Goal: Information Seeking & Learning: Learn about a topic

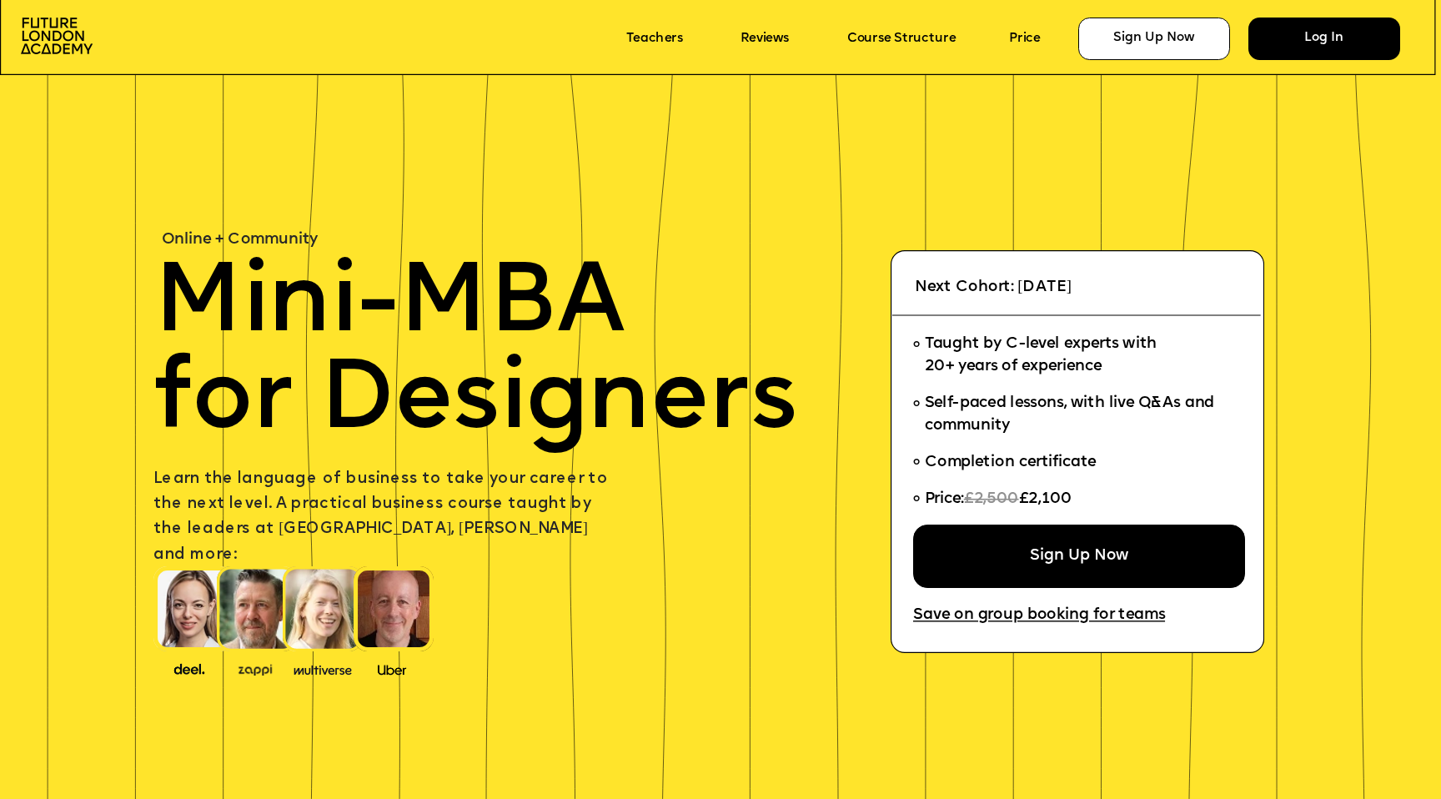
click at [1280, 49] on div "Log In" at bounding box center [1325, 39] width 152 height 43
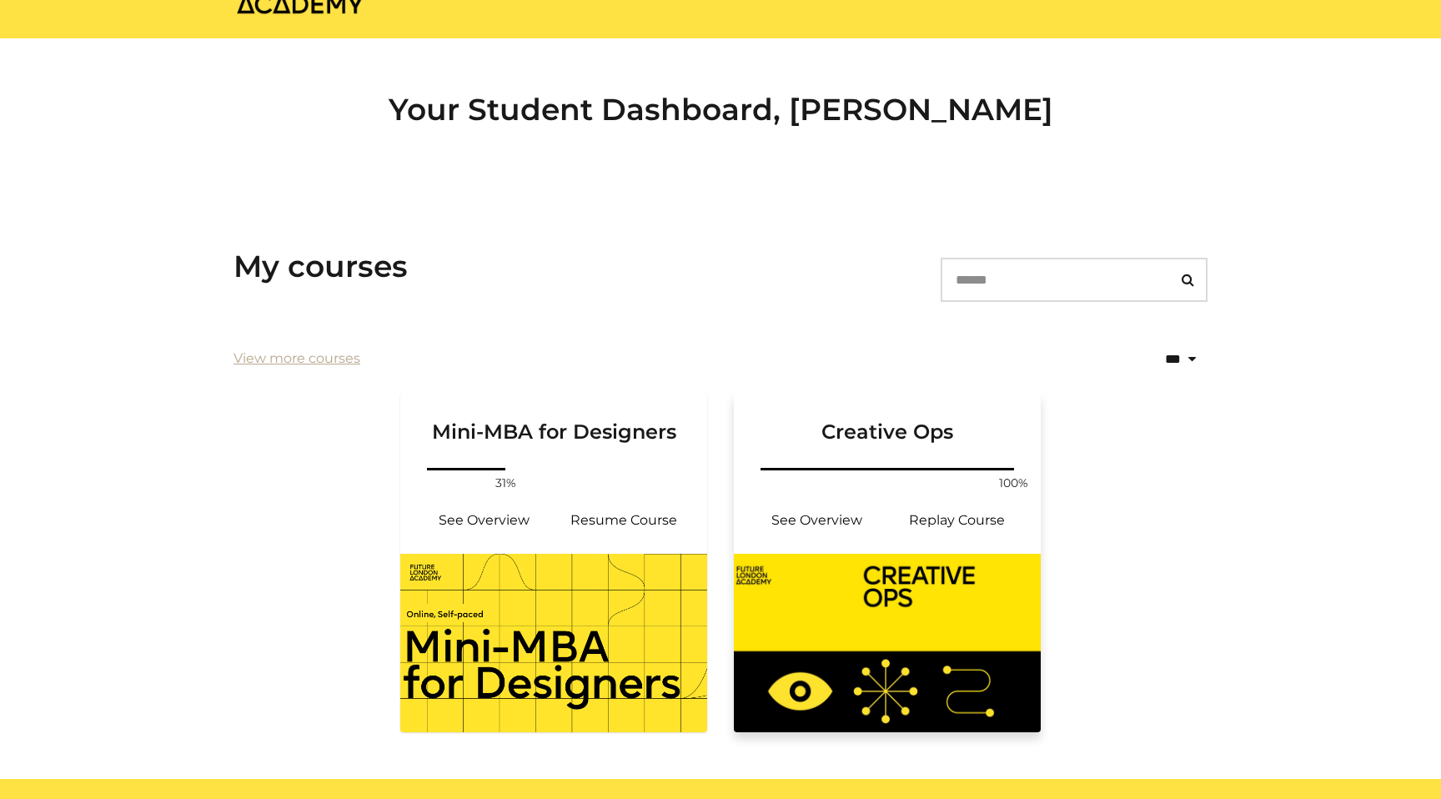
scroll to position [163, 0]
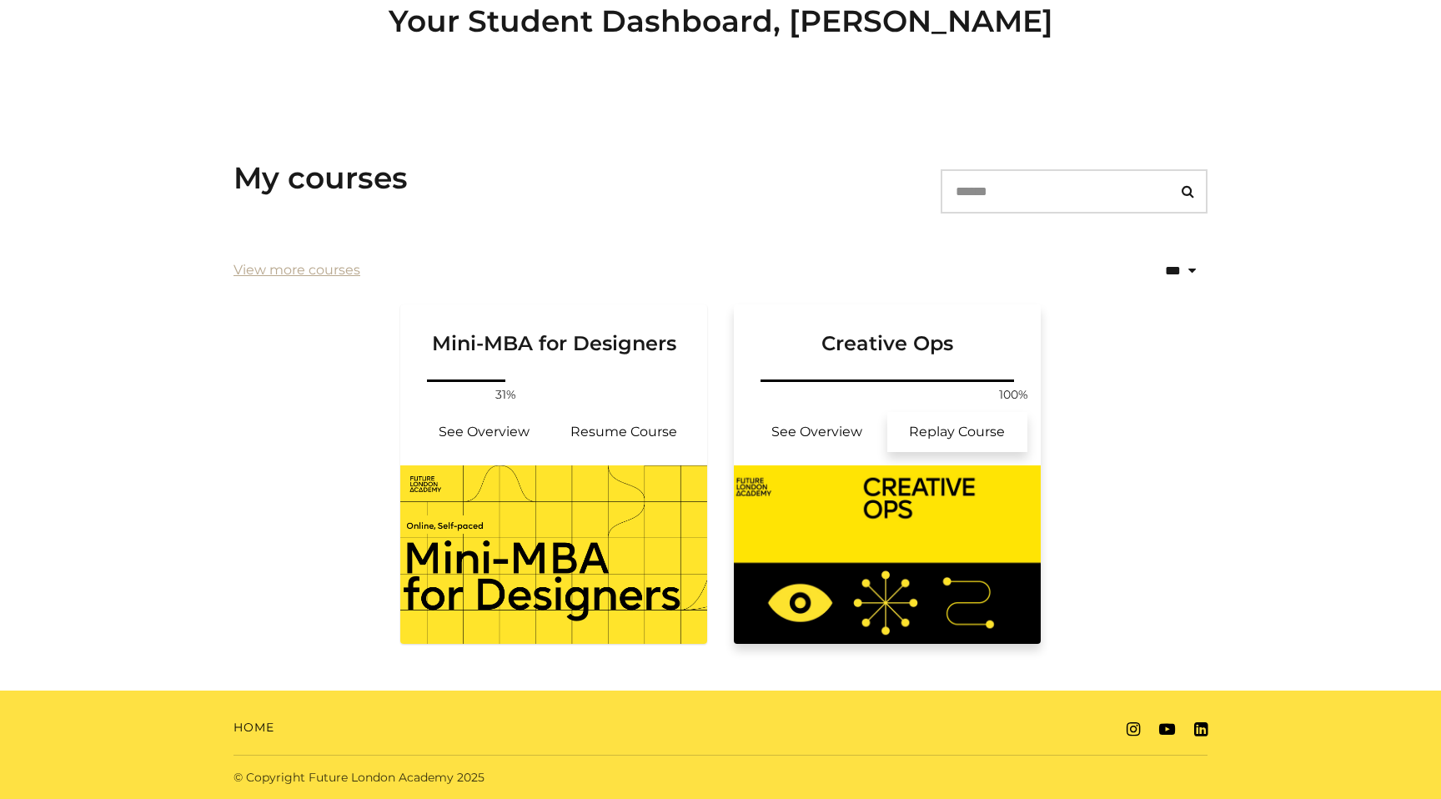
click at [943, 436] on link "Replay Course" at bounding box center [958, 432] width 140 height 40
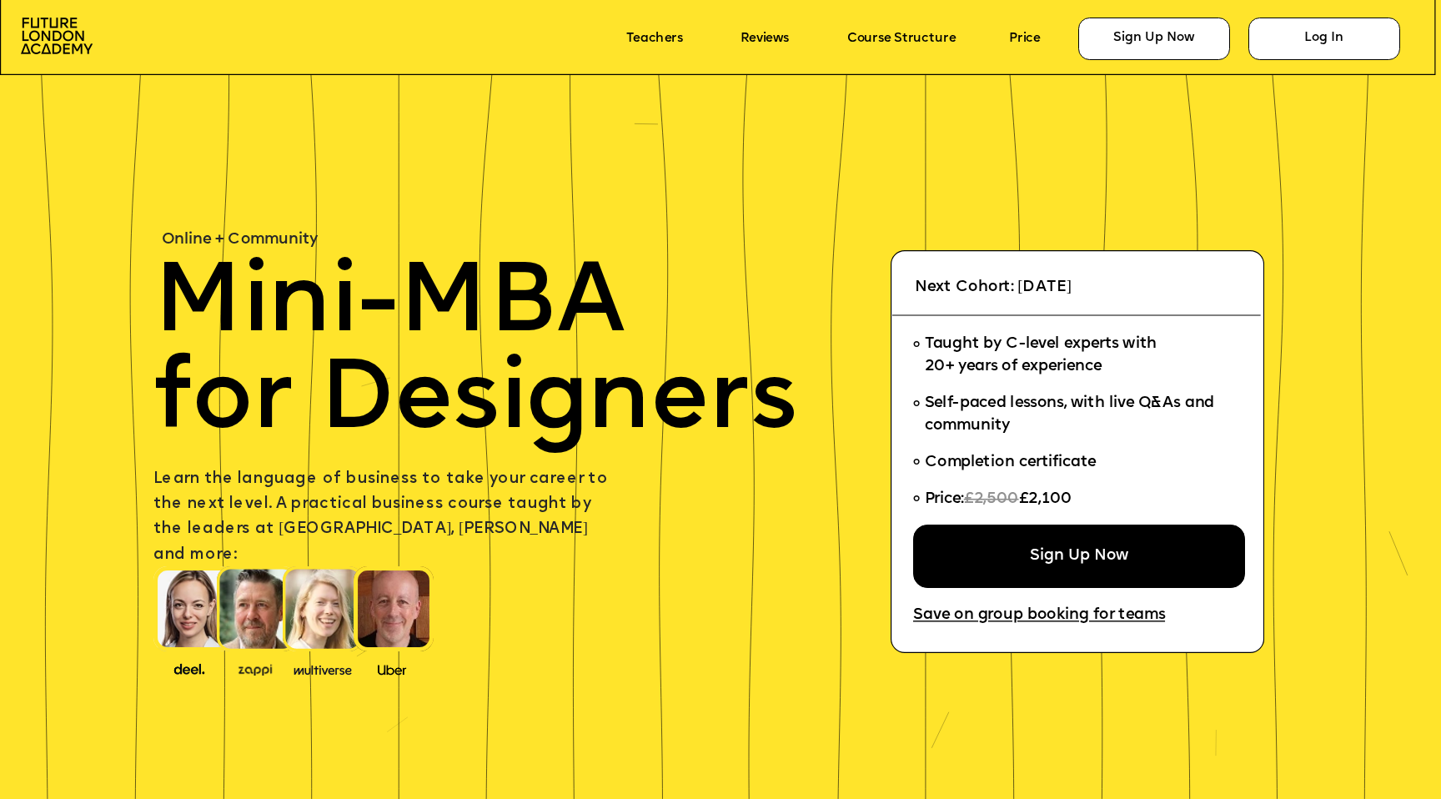
click at [1296, 38] on div "Log In" at bounding box center [1325, 39] width 152 height 43
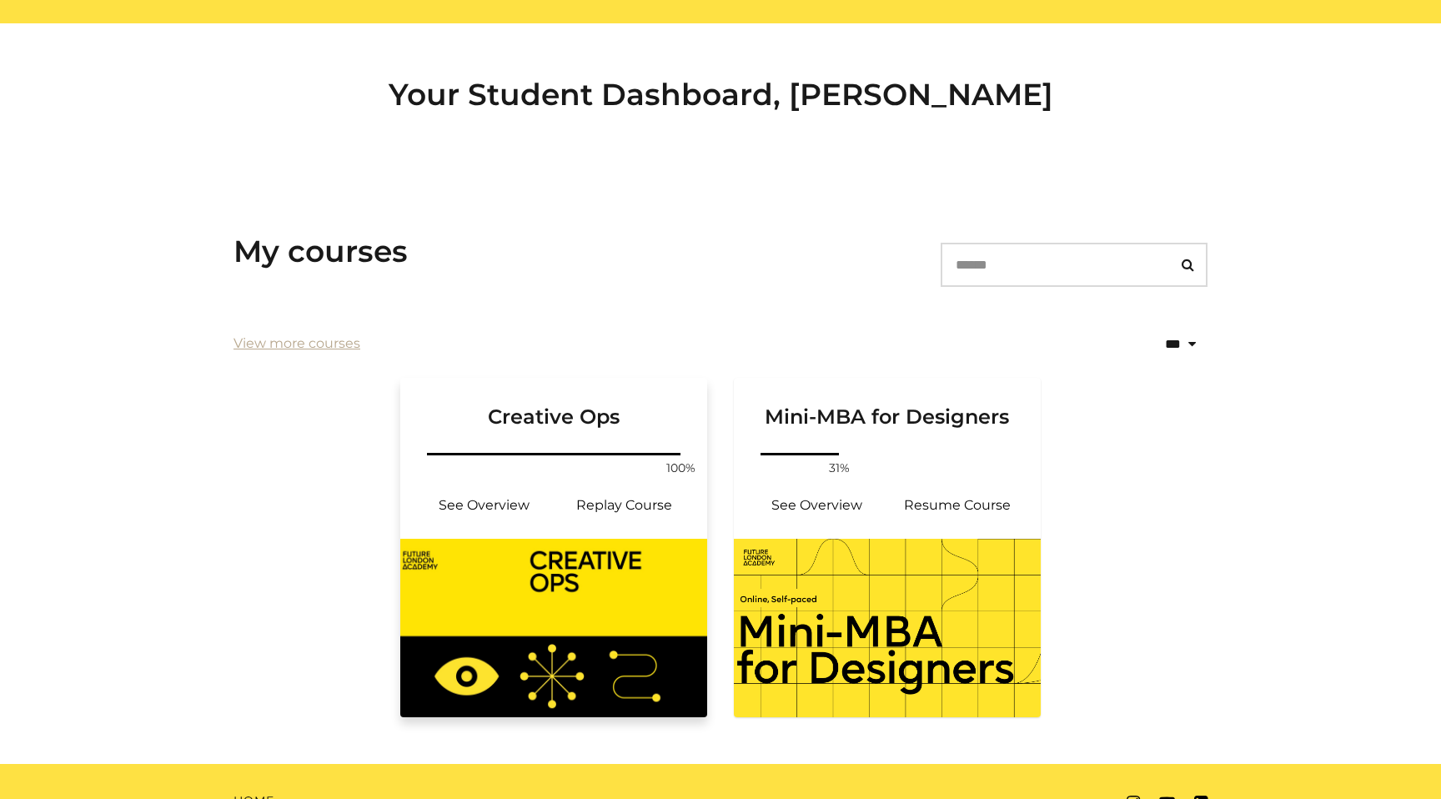
scroll to position [163, 0]
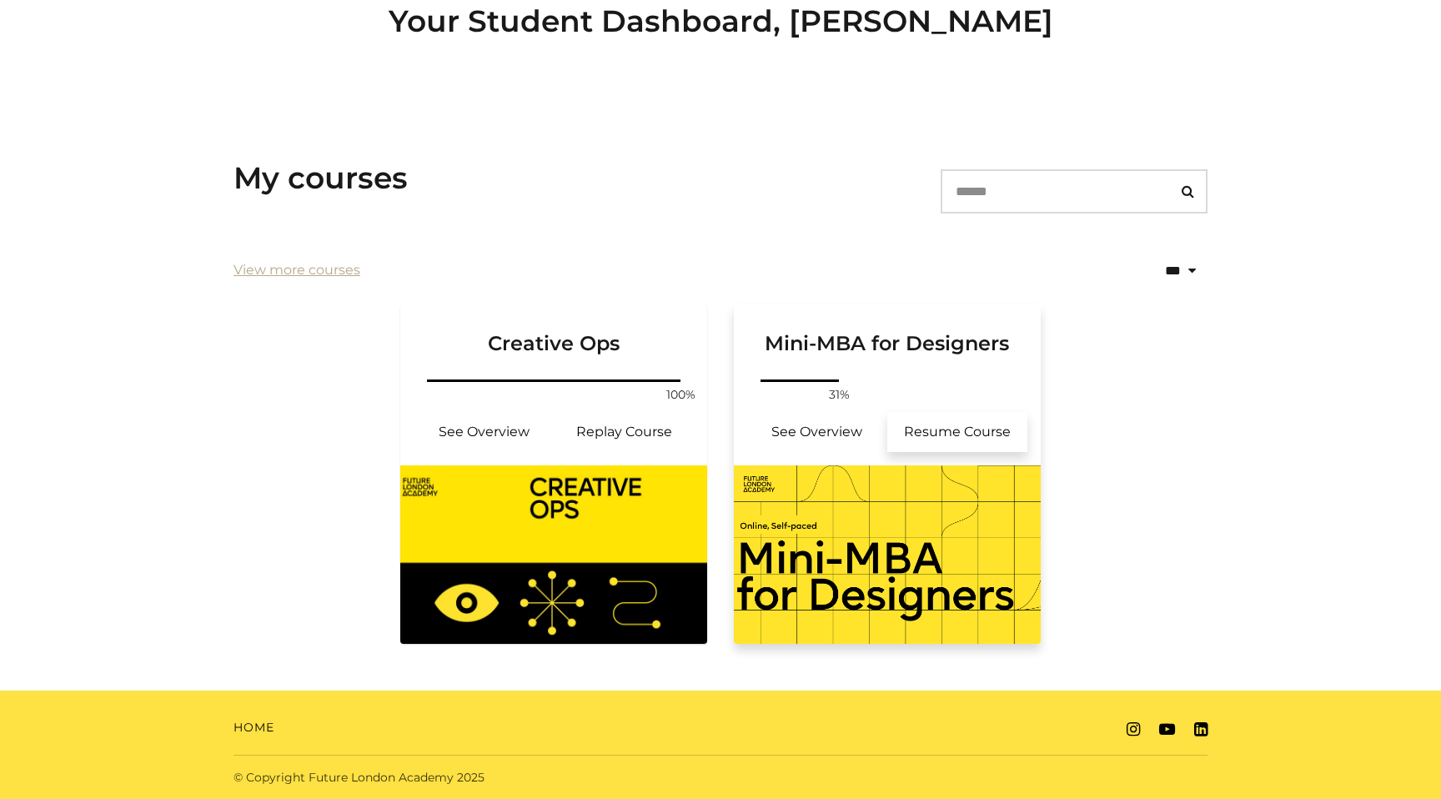
click at [963, 436] on link "Resume Course" at bounding box center [958, 432] width 140 height 40
